Goal: Check status: Check status

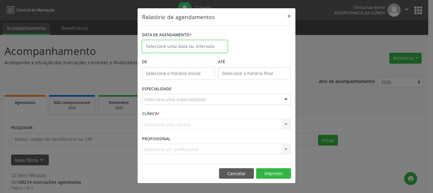
click at [193, 49] on body "Central de Marcação Clinica [GEOGRAPHIC_DATA] Recepcionista da clínica  Config…" at bounding box center [216, 96] width 433 height 193
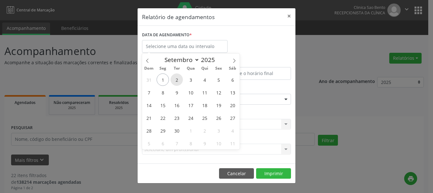
click at [177, 80] on span "2" at bounding box center [177, 79] width 12 height 12
type input "[DATE]"
click at [177, 80] on span "2" at bounding box center [177, 79] width 12 height 12
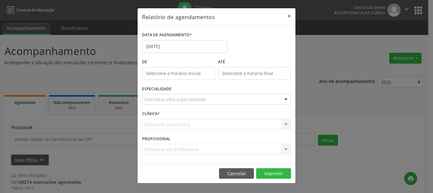
click at [177, 80] on div "De" at bounding box center [179, 70] width 76 height 27
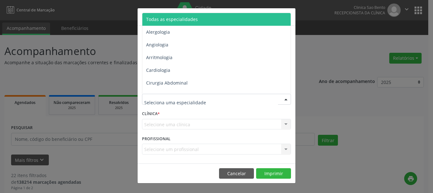
click at [223, 100] on div at bounding box center [216, 99] width 149 height 11
click at [208, 21] on span "Todas as especialidades" at bounding box center [216, 19] width 149 height 13
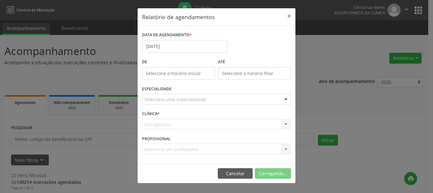
click at [208, 99] on div "Seleciona uma especialidade" at bounding box center [216, 99] width 149 height 11
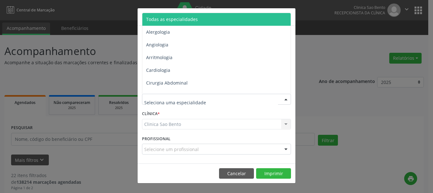
click at [219, 19] on span "Todas as especialidades" at bounding box center [216, 19] width 149 height 13
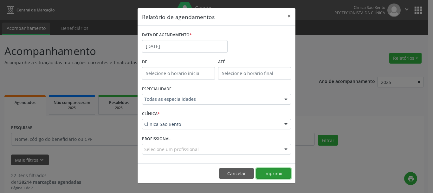
click at [274, 175] on button "Imprimir" at bounding box center [273, 173] width 35 height 11
